Goal: Find specific page/section: Find specific page/section

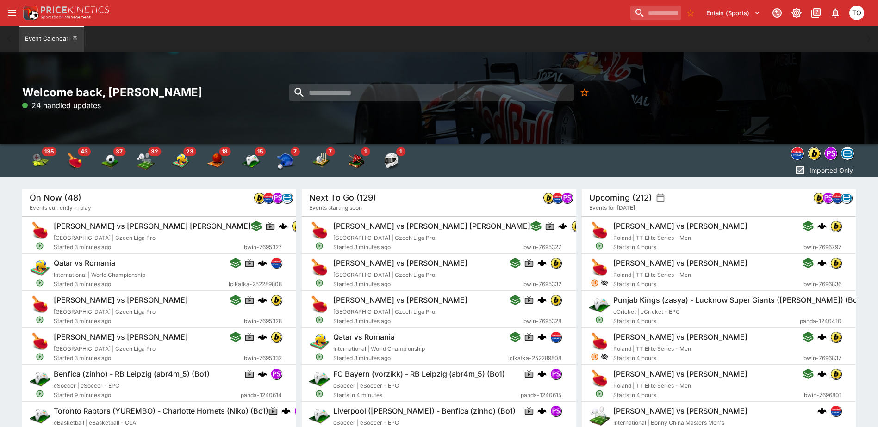
click at [723, 13] on button "Entain (Sports)" at bounding box center [732, 13] width 65 height 15
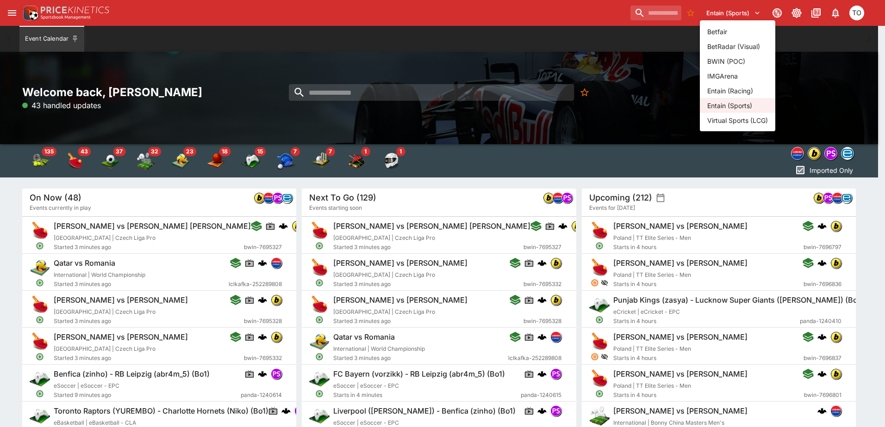
click at [739, 88] on li "Entain (Racing)" at bounding box center [736, 90] width 75 height 15
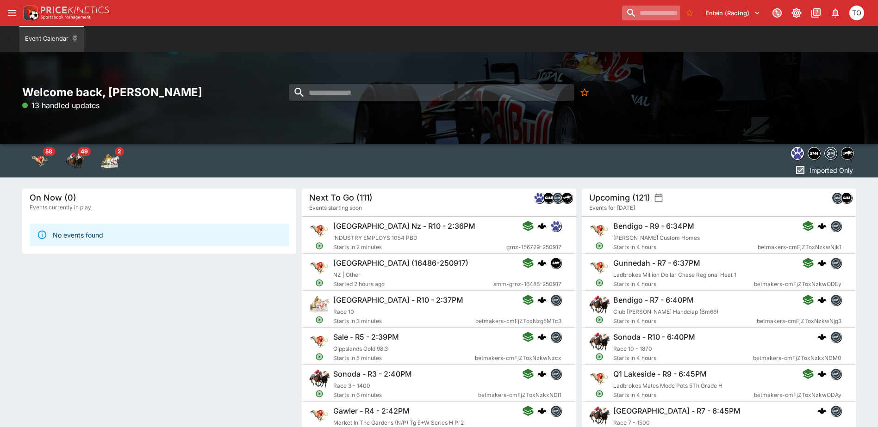
click at [638, 13] on input "search" at bounding box center [651, 13] width 58 height 15
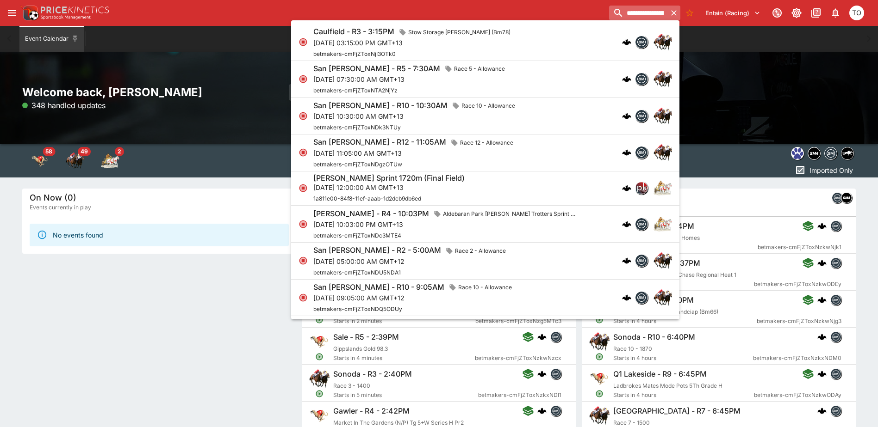
type input "**********"
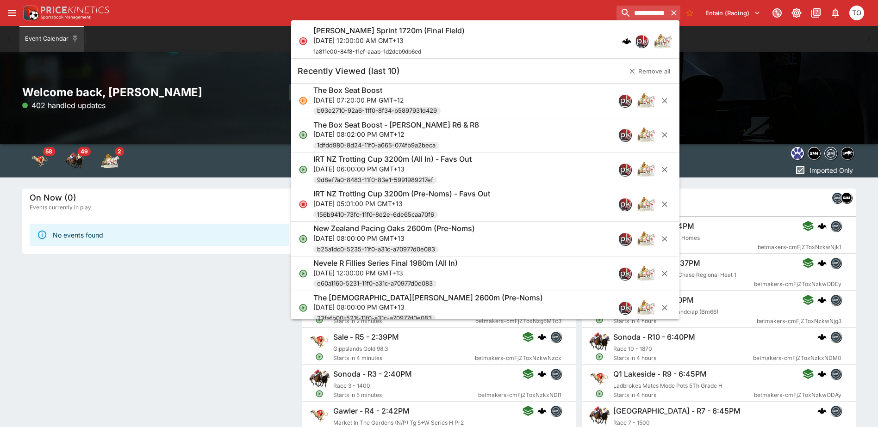
click at [520, 37] on div "Bill Collins Sprint 1720m (Final Field) Sun, Oct 13, 2024, 12:00:00 AM GMT+13 1…" at bounding box center [480, 41] width 334 height 31
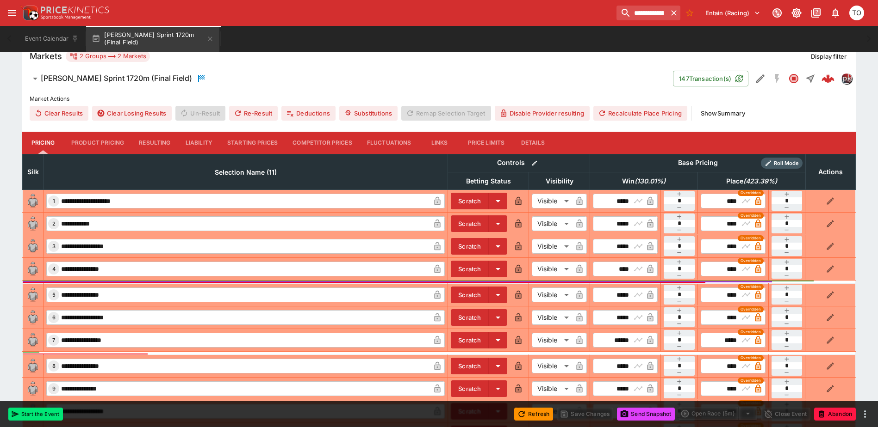
scroll to position [326, 0]
